Goal: Information Seeking & Learning: Learn about a topic

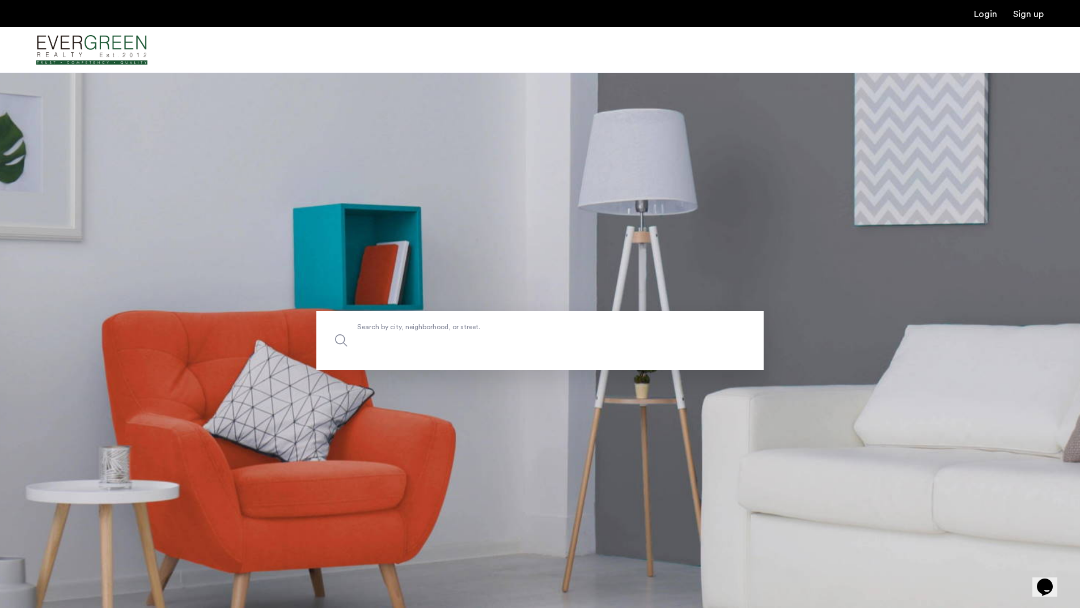
click at [416, 330] on label "Search by city, neighborhood, or street." at bounding box center [539, 340] width 447 height 59
click at [416, 330] on input "Search by city, neighborhood, or street." at bounding box center [539, 340] width 447 height 59
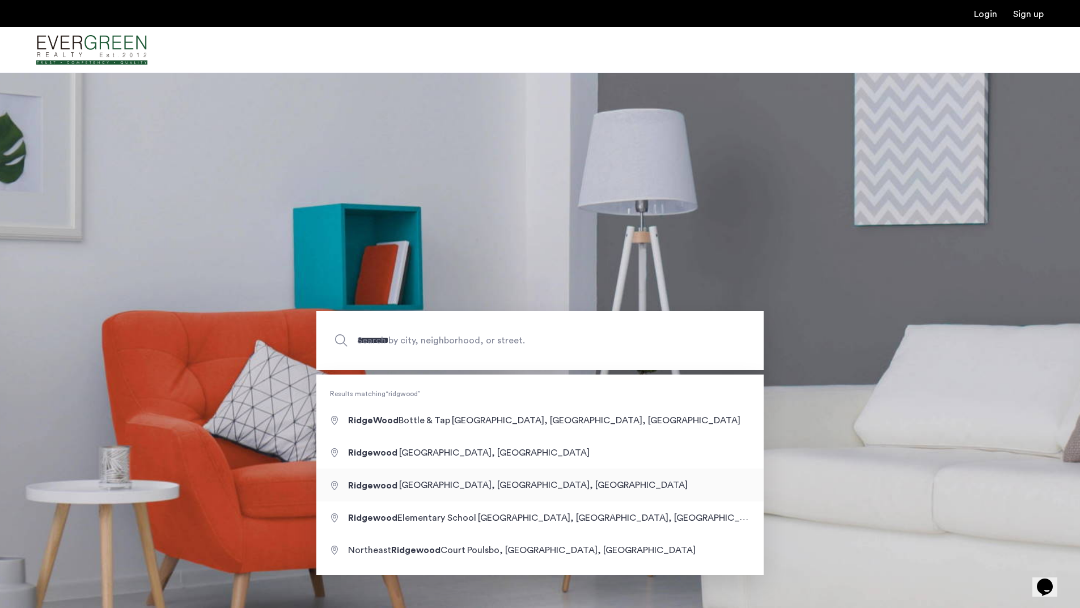
type input "**********"
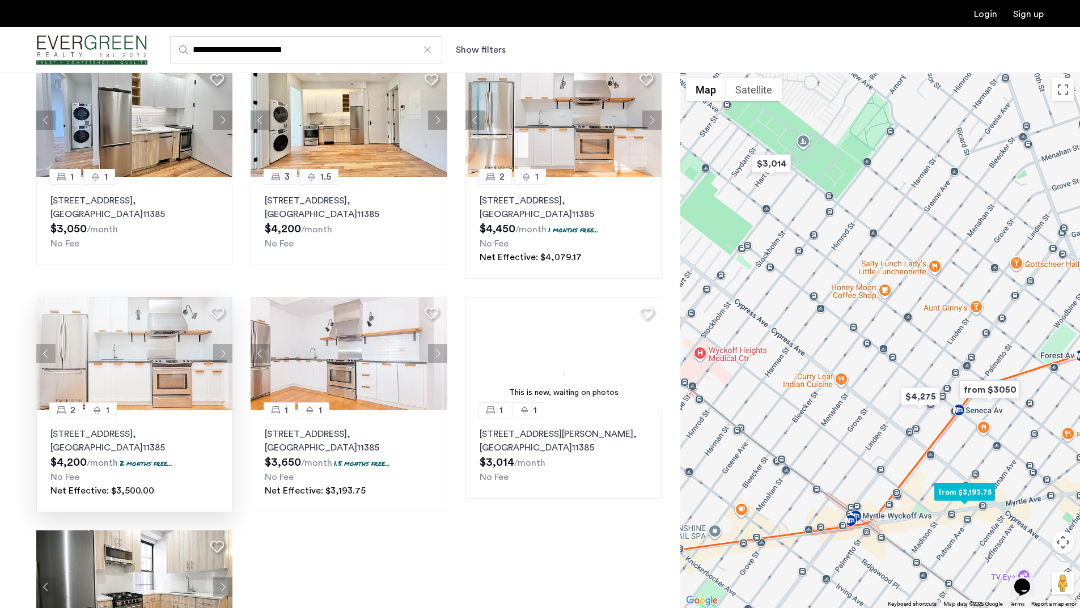
scroll to position [86, 0]
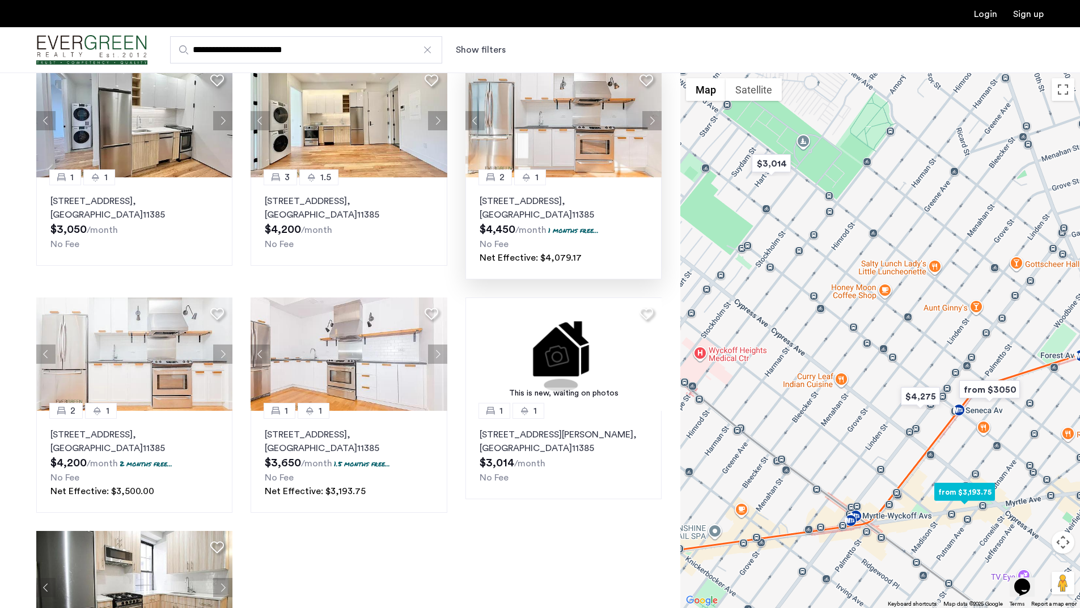
click at [556, 207] on p "55-27 Myrtle Ave Ridgewood, NY 11385, Unit 304, Queens , NY 11385" at bounding box center [564, 207] width 168 height 27
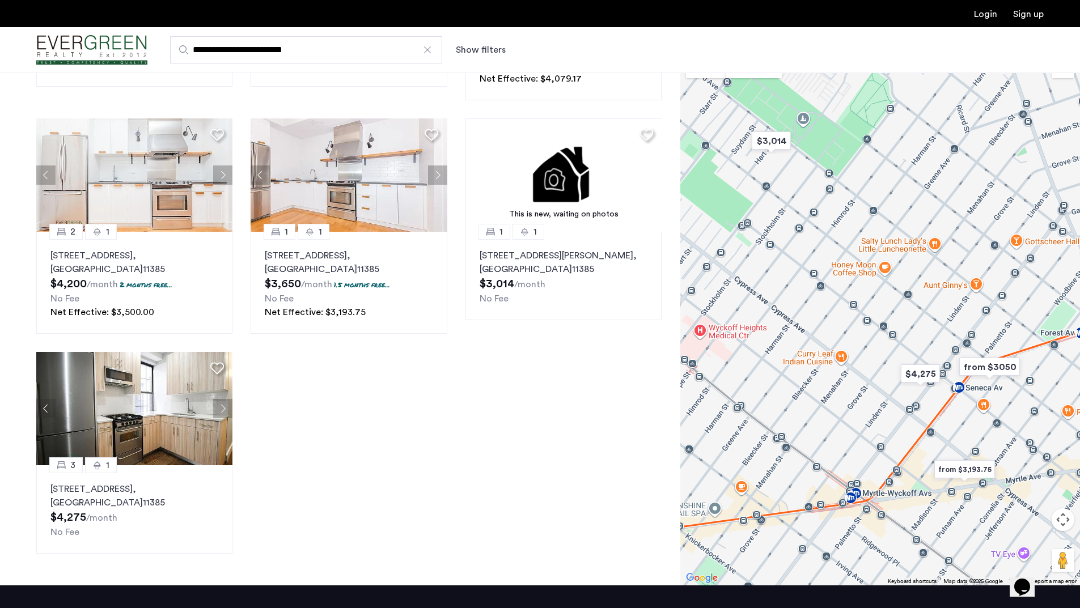
scroll to position [0, 0]
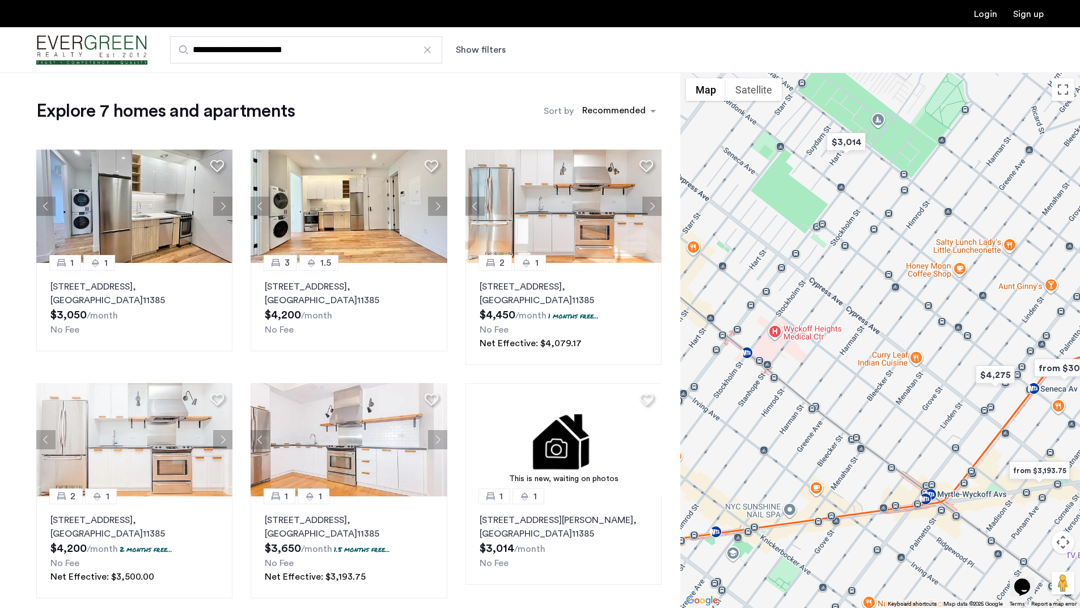
drag, startPoint x: 766, startPoint y: 277, endPoint x: 964, endPoint y: 228, distance: 204.3
click at [964, 228] on div at bounding box center [880, 341] width 400 height 536
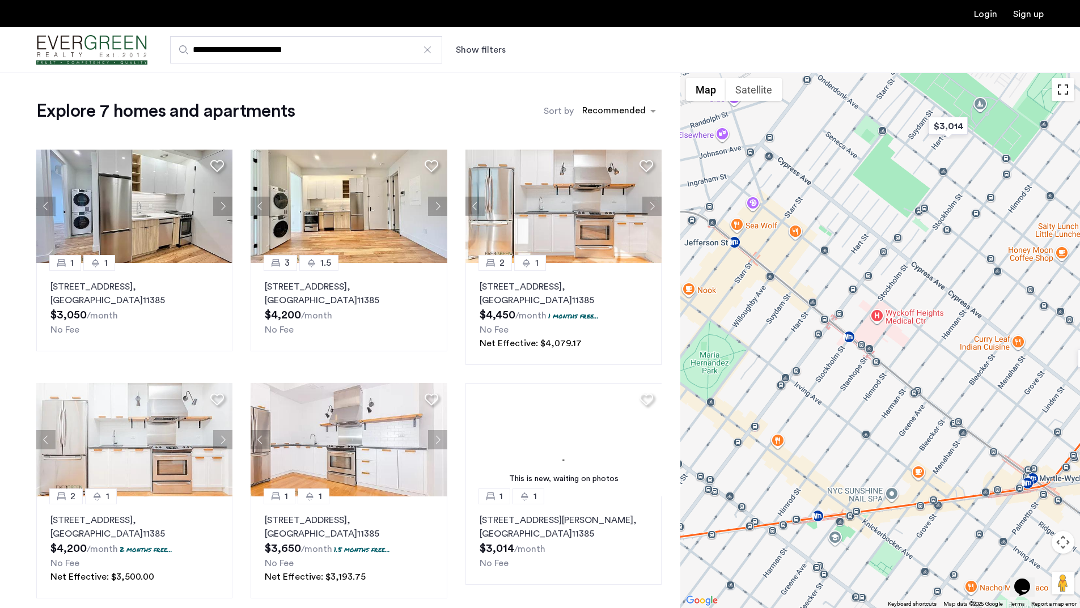
click at [1062, 94] on button "Toggle fullscreen view" at bounding box center [1062, 89] width 23 height 23
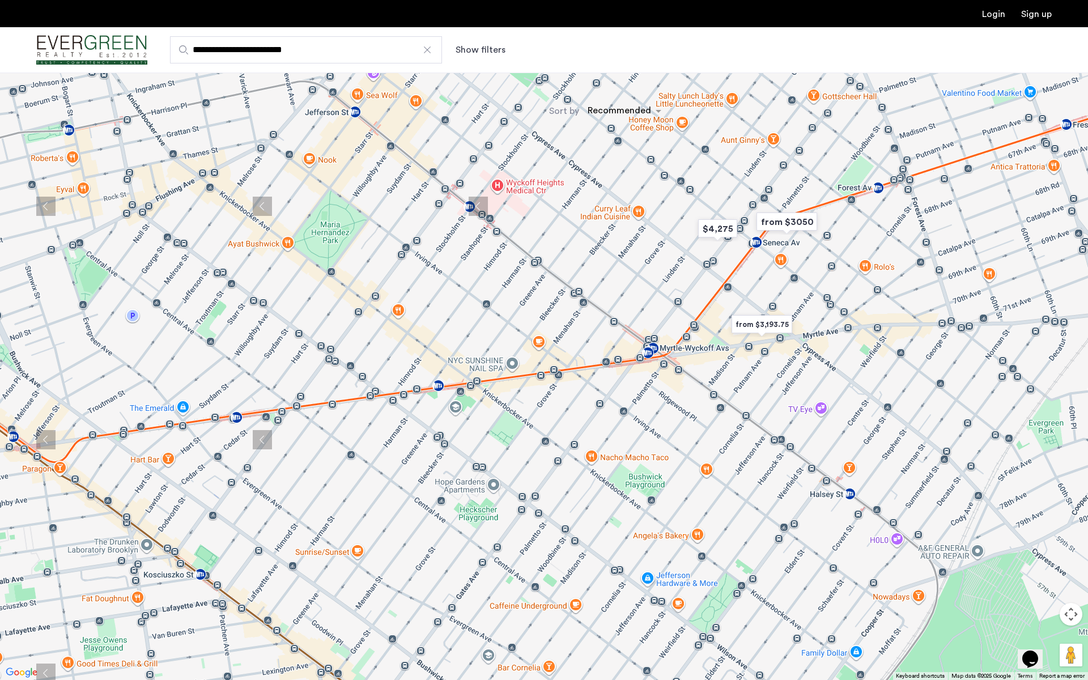
drag, startPoint x: 688, startPoint y: 439, endPoint x: 638, endPoint y: 294, distance: 153.3
click at [638, 294] on div at bounding box center [544, 340] width 1088 height 680
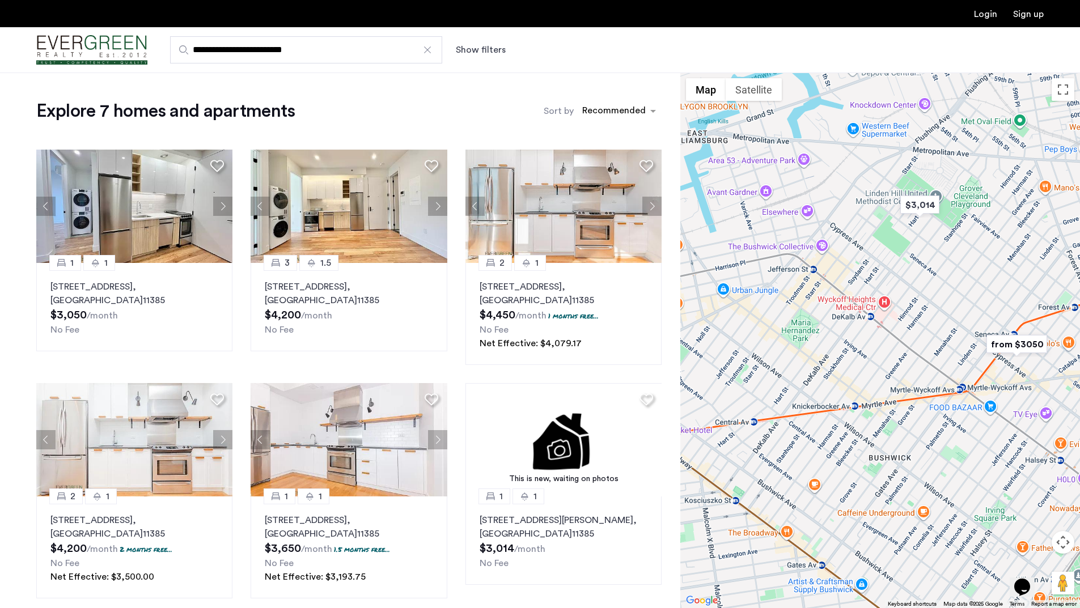
click at [340, 52] on input "**********" at bounding box center [306, 49] width 272 height 27
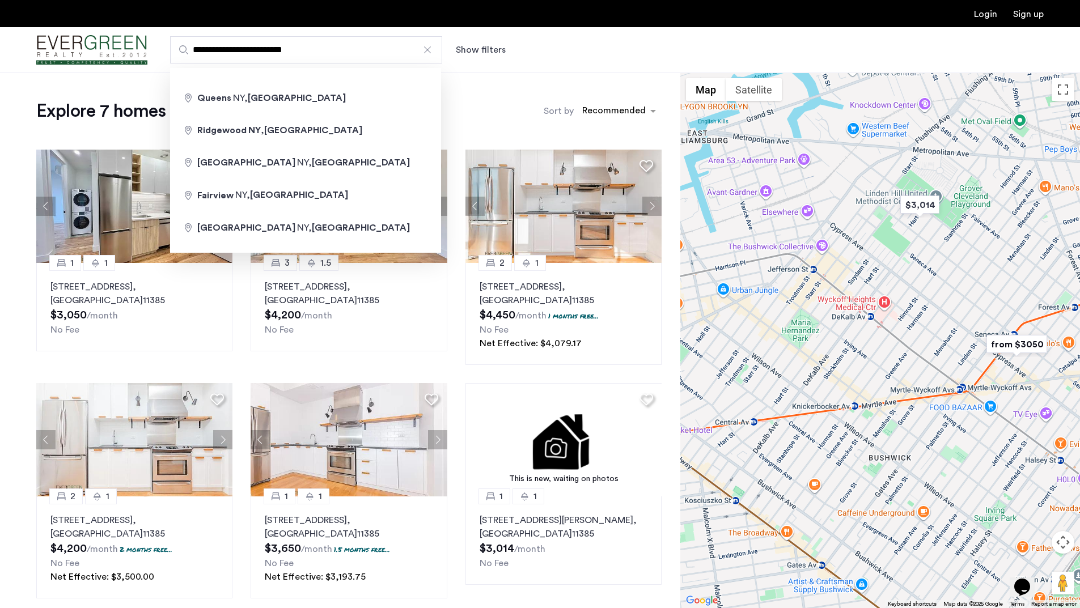
click at [340, 52] on input "**********" at bounding box center [306, 49] width 272 height 27
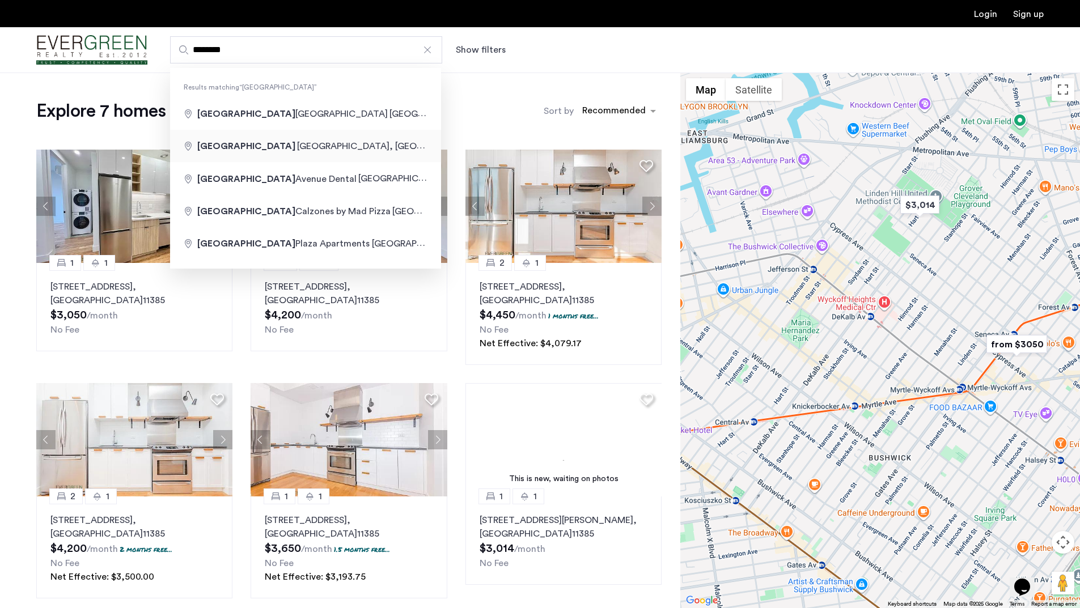
type input "**********"
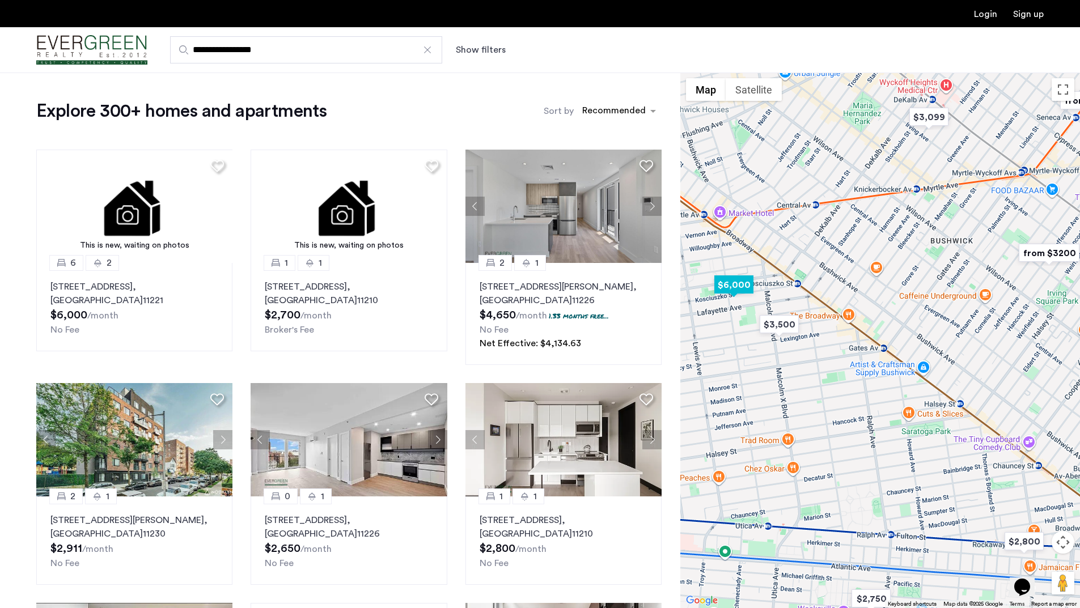
click at [739, 286] on img "$6,000" at bounding box center [734, 285] width 48 height 26
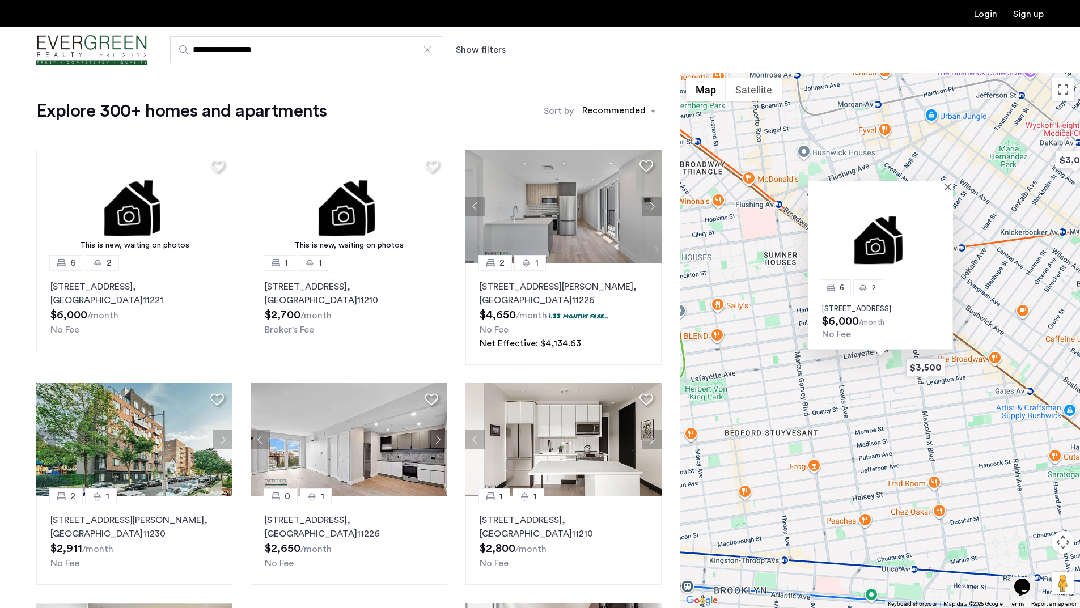
click at [945, 181] on div at bounding box center [880, 186] width 145 height 10
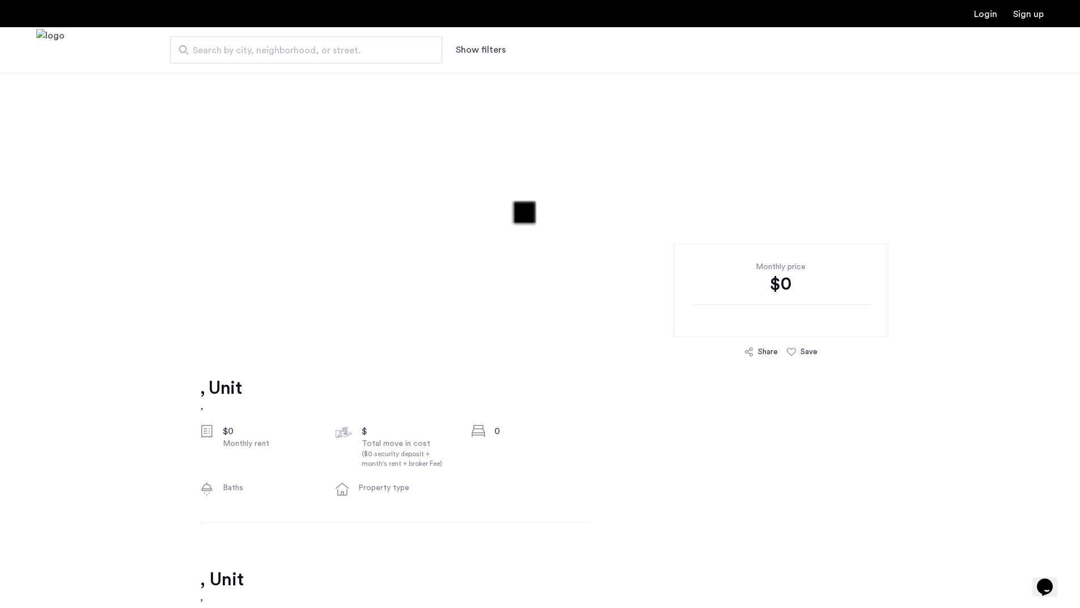
scroll to position [74, 0]
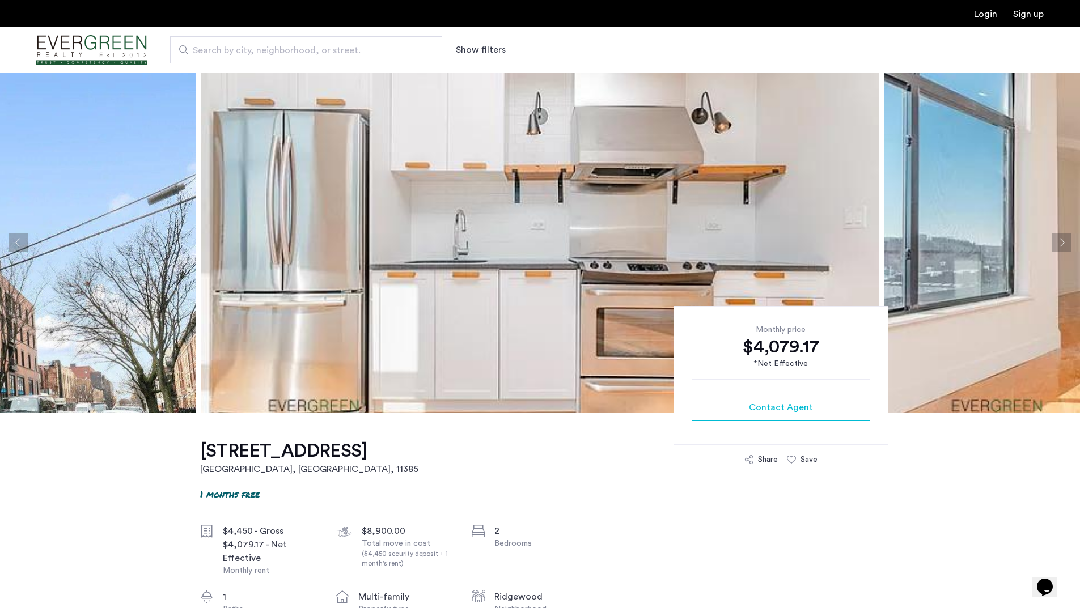
click at [1057, 243] on button "Next apartment" at bounding box center [1061, 242] width 19 height 19
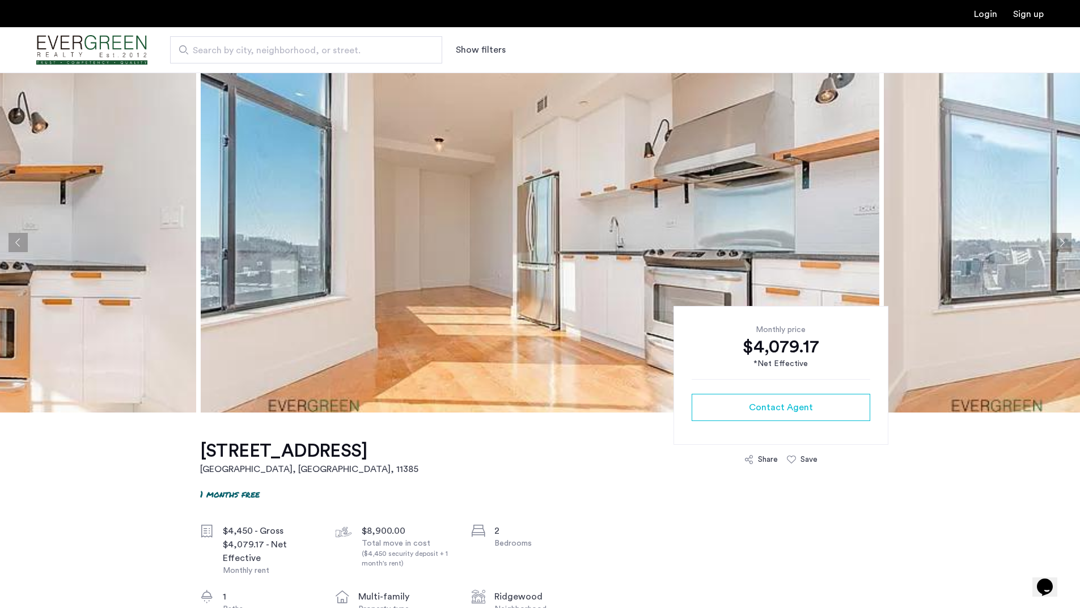
click at [1057, 243] on button "Next apartment" at bounding box center [1061, 242] width 19 height 19
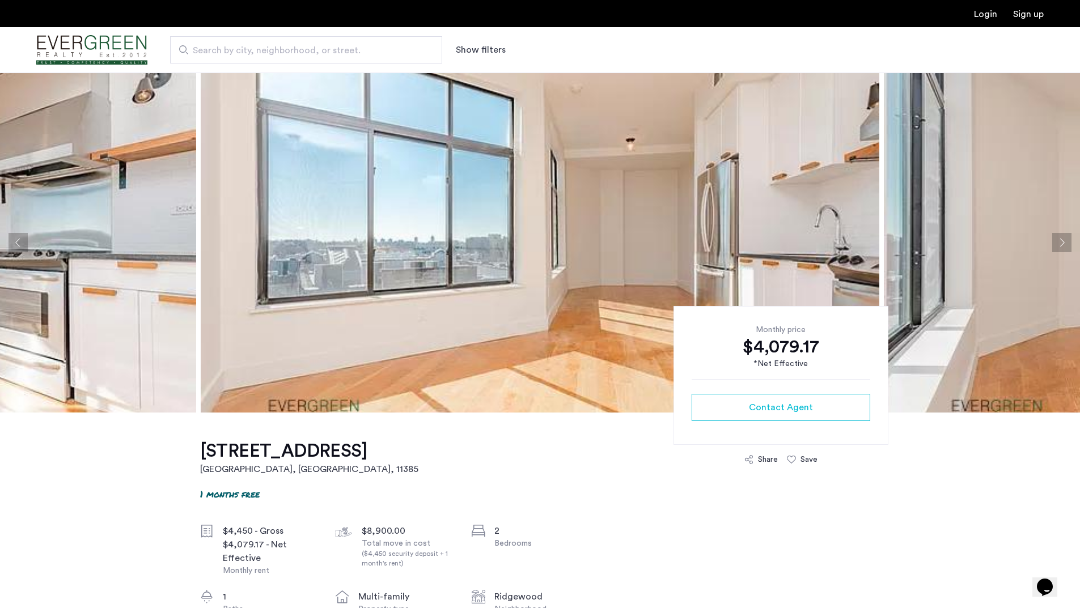
click at [1057, 243] on button "Next apartment" at bounding box center [1061, 242] width 19 height 19
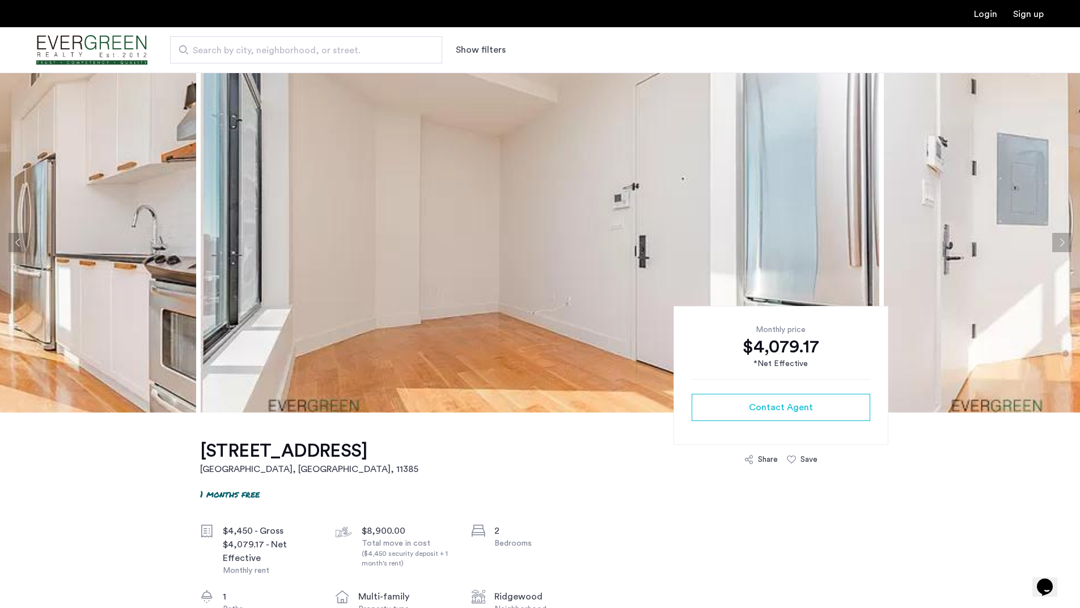
click at [1057, 243] on button "Next apartment" at bounding box center [1061, 242] width 19 height 19
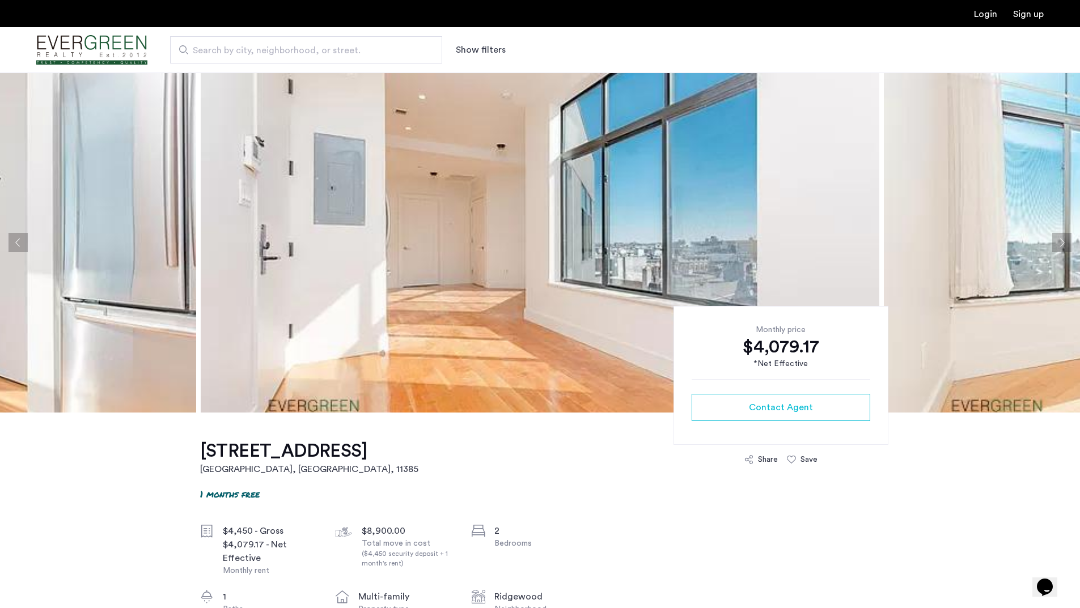
click at [1057, 243] on button "Next apartment" at bounding box center [1061, 242] width 19 height 19
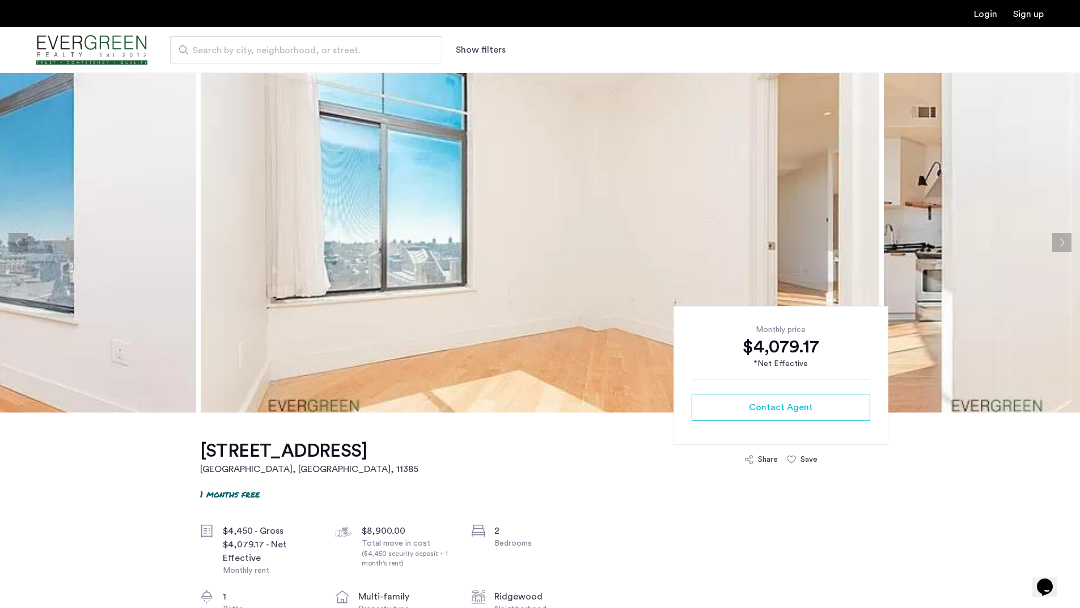
click at [1057, 243] on button "Next apartment" at bounding box center [1061, 242] width 19 height 19
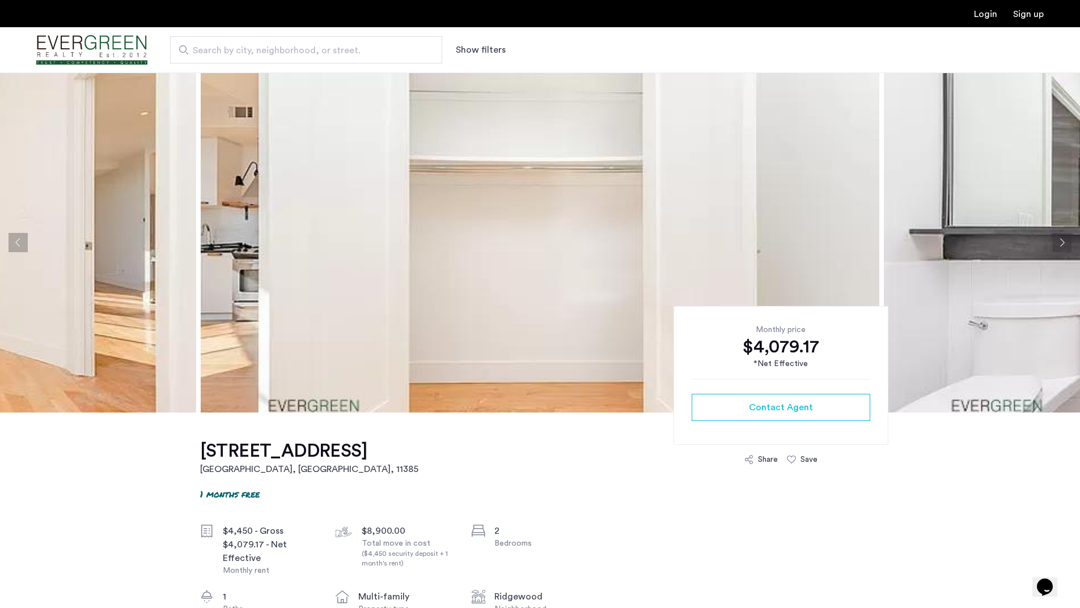
click at [1057, 243] on button "Next apartment" at bounding box center [1061, 242] width 19 height 19
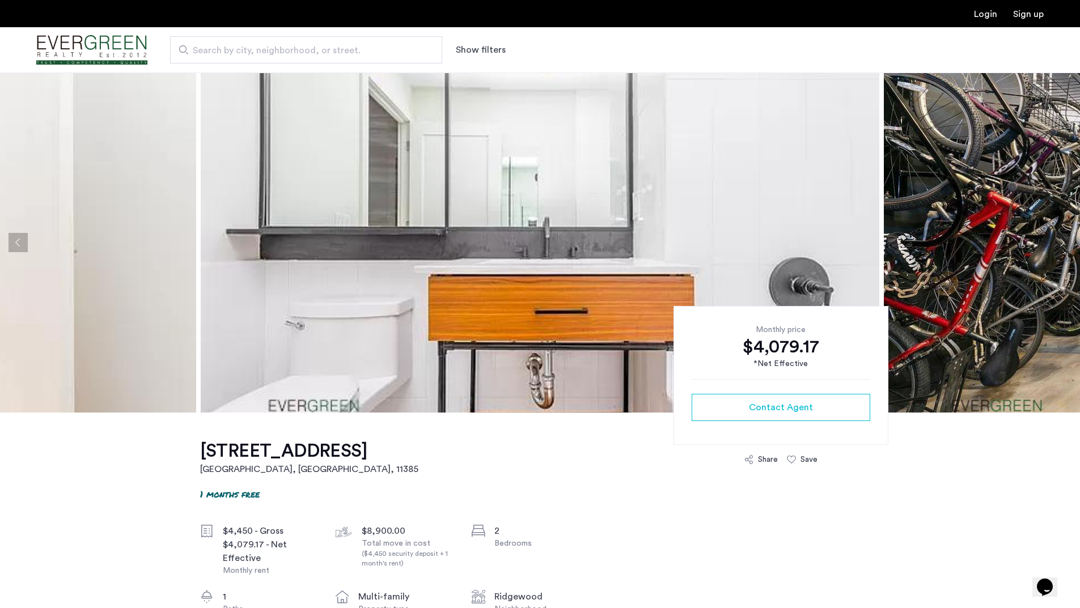
click at [1057, 243] on button "Next apartment" at bounding box center [1061, 242] width 19 height 19
